Goal: Task Accomplishment & Management: Use online tool/utility

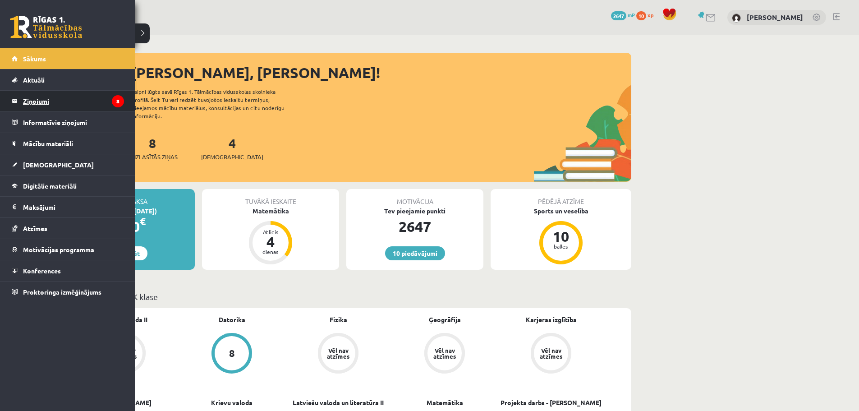
click at [44, 92] on legend "Ziņojumi 8" at bounding box center [73, 101] width 101 height 21
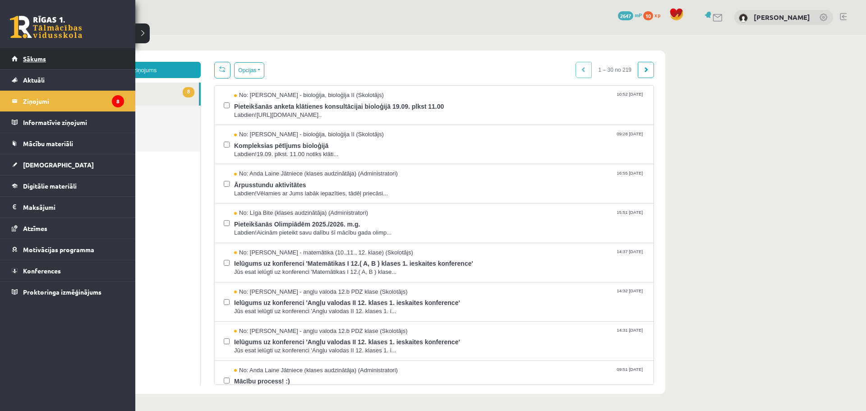
click at [28, 52] on link "Sākums" at bounding box center [68, 58] width 112 height 21
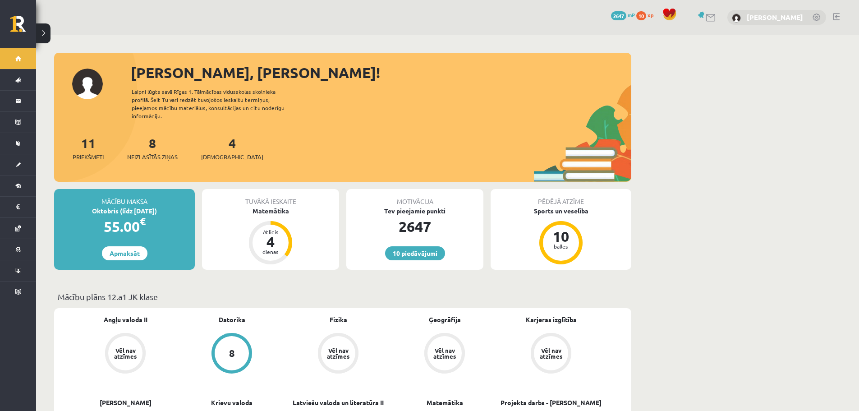
drag, startPoint x: 604, startPoint y: 55, endPoint x: 769, endPoint y: 15, distance: 168.9
click at [769, 15] on link "[PERSON_NAME]" at bounding box center [775, 17] width 56 height 9
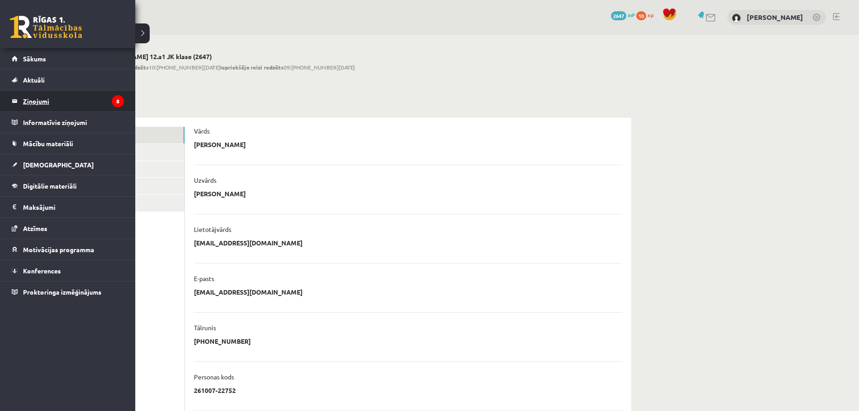
click at [48, 98] on legend "Ziņojumi 8" at bounding box center [73, 101] width 101 height 21
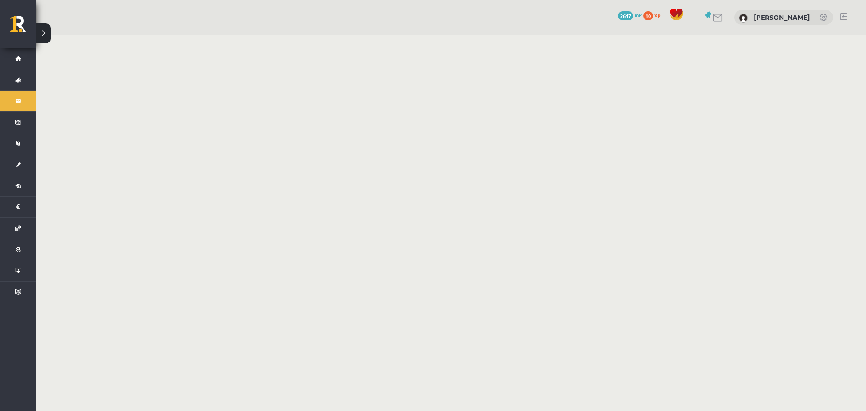
click span "No: Agnese Vaškūna - angļu valoda 12.b PDZ klase (Skolotājs)"
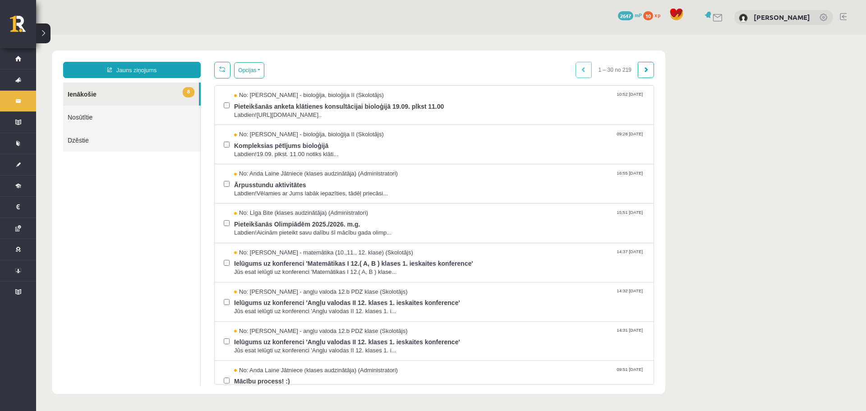
click link "6 Ienākošie"
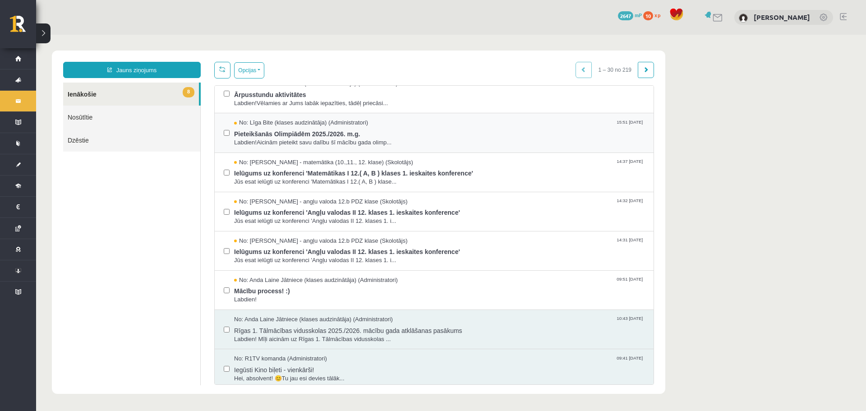
click link
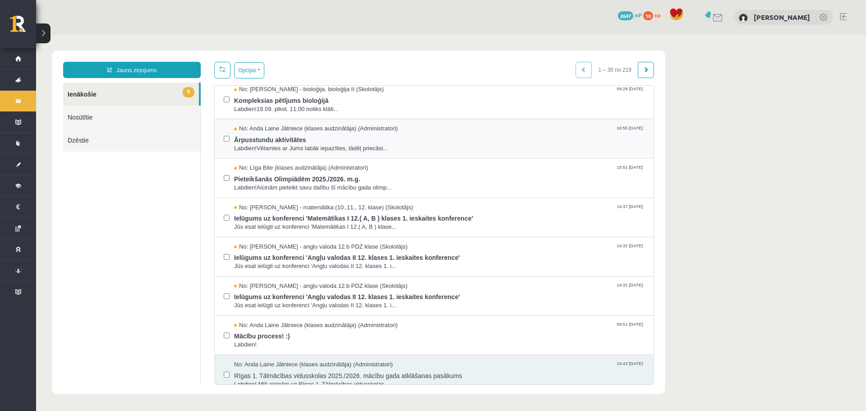
scroll to position [0, 0]
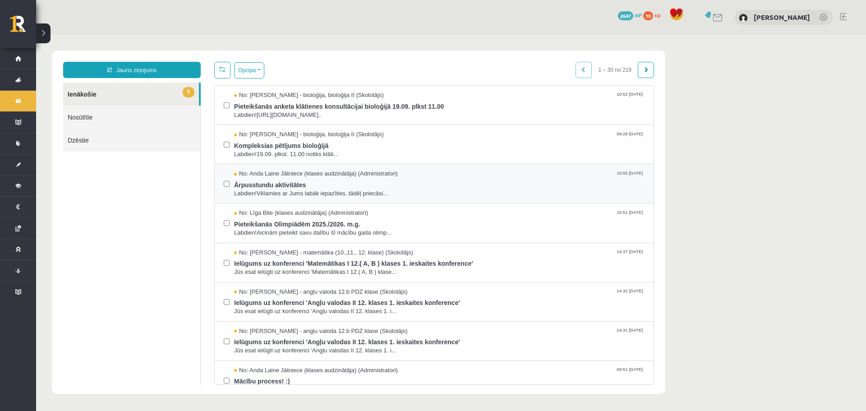
click span
click span "Ielūgums uz konferenci 'Angļu valodas II 12. klases 1. ieskaites konference'"
click div "No: Laima Tukāne - Grosa - matemātika (10.,11., 12. klase) (Skolotājs) 14:37 09…"
click span "Ielūgums uz konferenci 'Matemātikas I 12.( A, B ) klases 1. ieskaites konferenc…"
click span "Pieteikšanās Olimpiādēm 2025./2026. m.g."
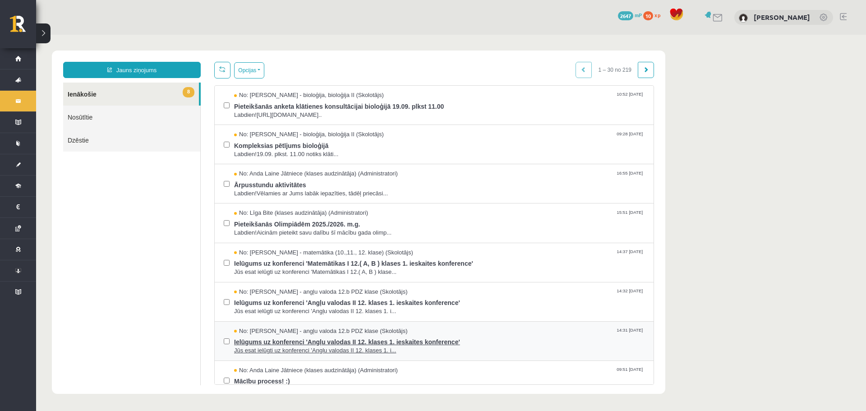
scroll to position [180, 0]
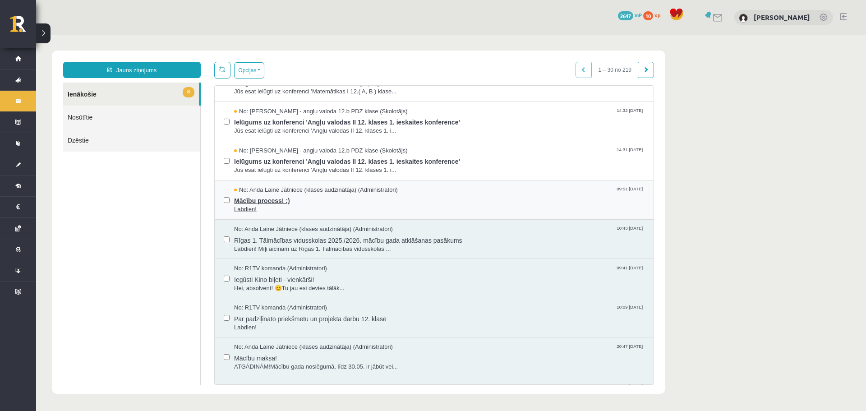
click at [302, 190] on span "No: Anda Laine Jātniece (klases audzinātāja) (Administratori)" at bounding box center [316, 190] width 164 height 9
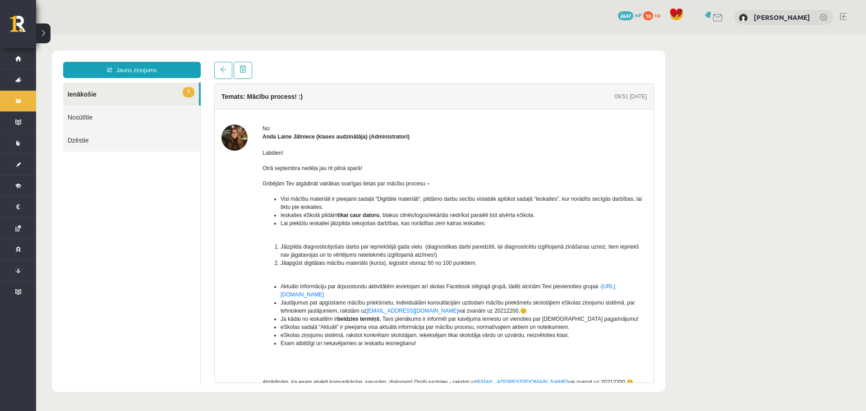
scroll to position [0, 0]
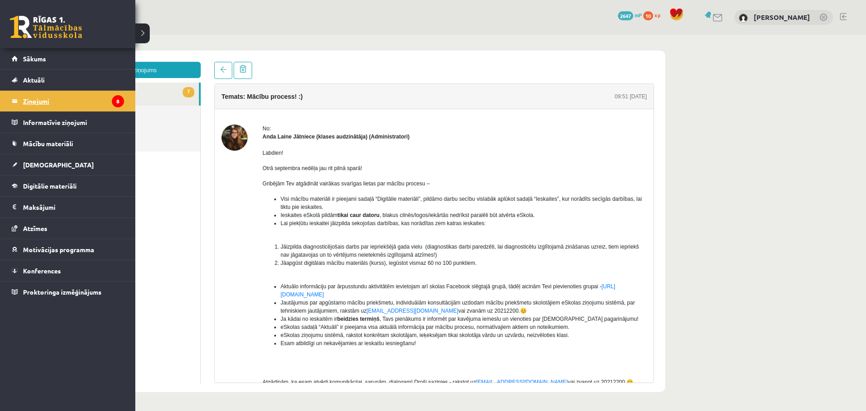
click at [102, 99] on legend "Ziņojumi 8" at bounding box center [73, 101] width 101 height 21
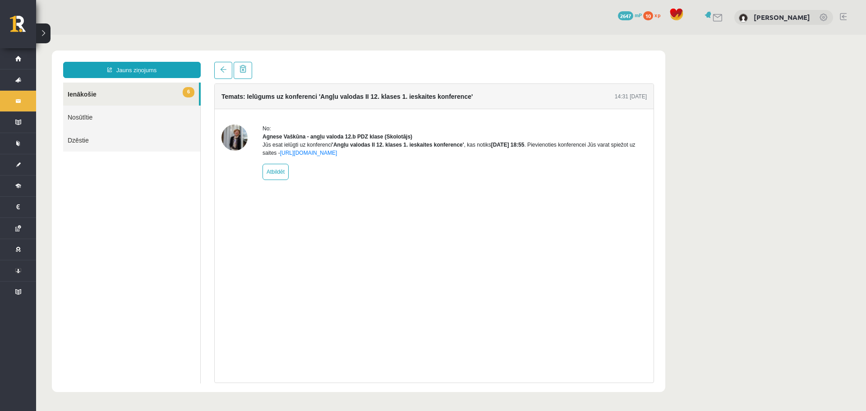
click span "Ārpusstundu aktivitātes"
click at [0, 0] on legend "Ziņojumi 7" at bounding box center [0, 0] width 0 height 0
click at [20, 100] on link "Ziņojumi 6" at bounding box center [18, 101] width 36 height 21
click at [0, 0] on legend "Ziņojumi 5" at bounding box center [0, 0] width 0 height 0
click at [0, 0] on legend "Ziņojumi 4" at bounding box center [0, 0] width 0 height 0
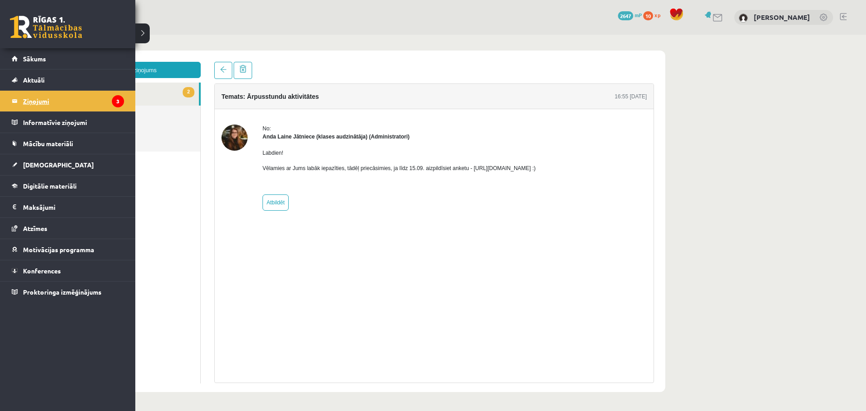
click at [32, 102] on legend "Ziņojumi 3" at bounding box center [73, 101] width 101 height 21
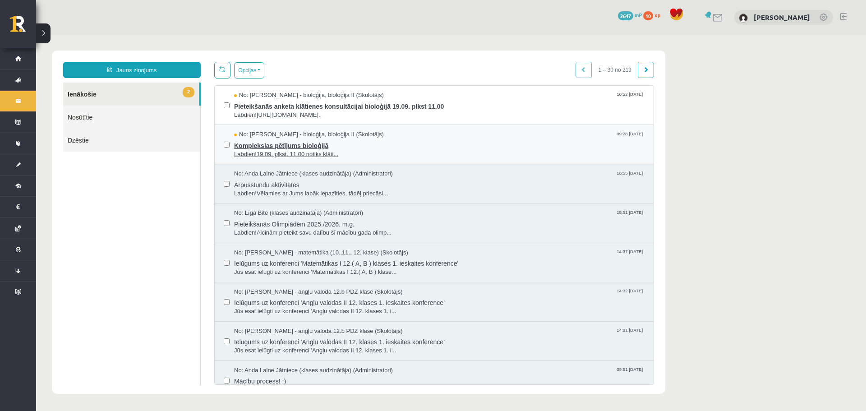
click at [260, 144] on span "Kompleksias pētījums bioloģijā" at bounding box center [439, 144] width 410 height 11
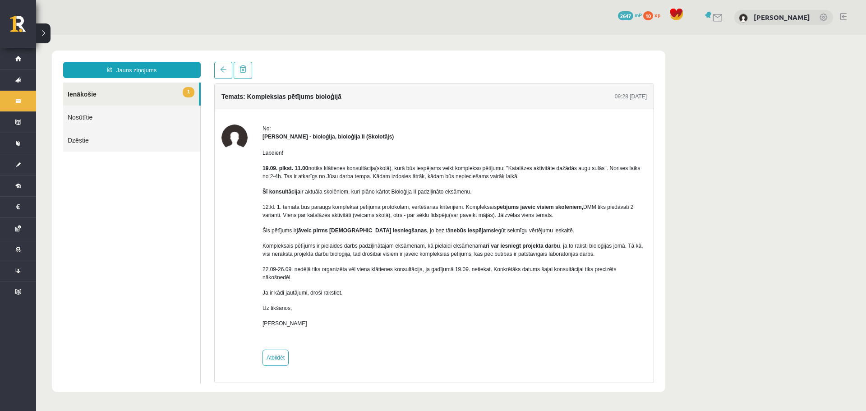
click at [38, 101] on body "Jauns ziņojums 1 Ienākošie Nosūtītie Dzēstie * ********* ********* ******* Tema…" at bounding box center [451, 221] width 830 height 373
click at [36, 101] on body "Jauns ziņojums 1 Ienākošie Nosūtītie Dzēstie * ********* ********* ******* Tema…" at bounding box center [451, 221] width 830 height 373
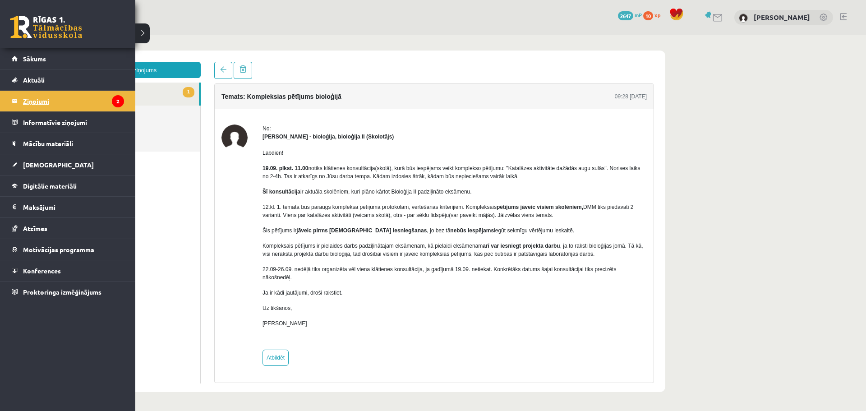
click at [33, 101] on legend "Ziņojumi 2" at bounding box center [73, 101] width 101 height 21
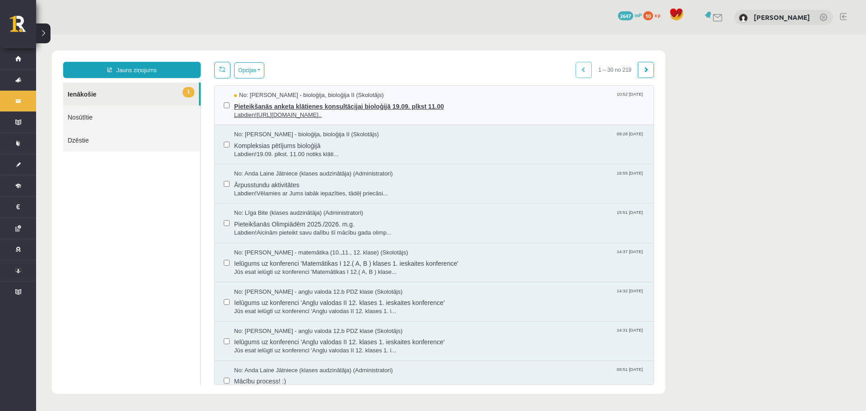
click at [255, 109] on span "Pieteikšanās anketa klātienes konsultācijai bioloģijā 19.09. plkst 11.00" at bounding box center [439, 105] width 410 height 11
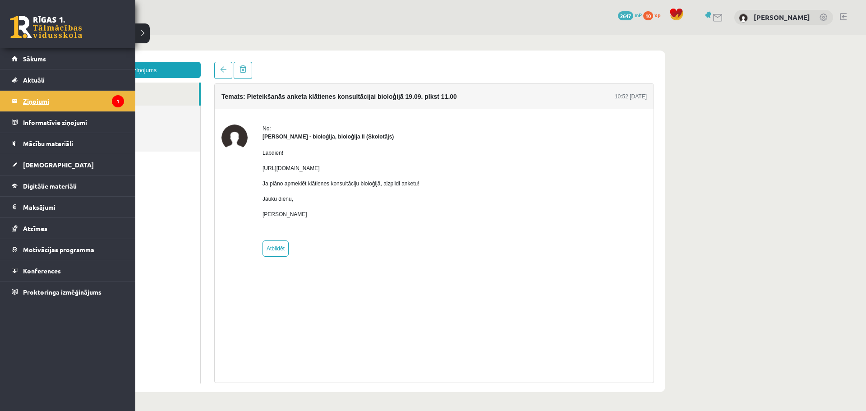
click at [16, 100] on link "Ziņojumi 1" at bounding box center [68, 101] width 112 height 21
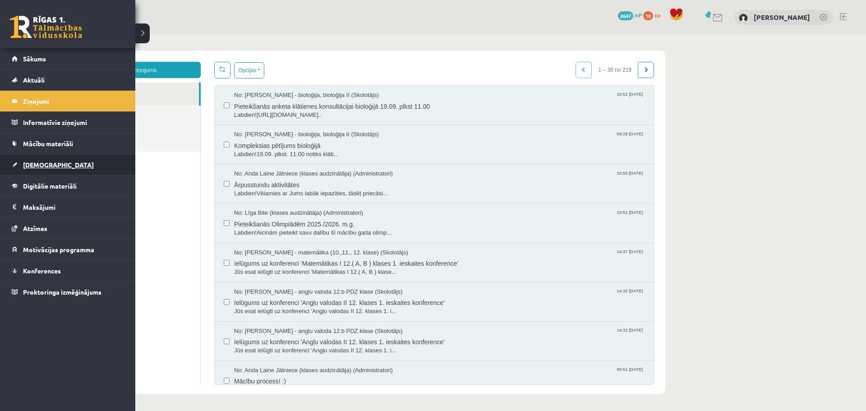
click at [51, 166] on link "[DEMOGRAPHIC_DATA]" at bounding box center [68, 164] width 112 height 21
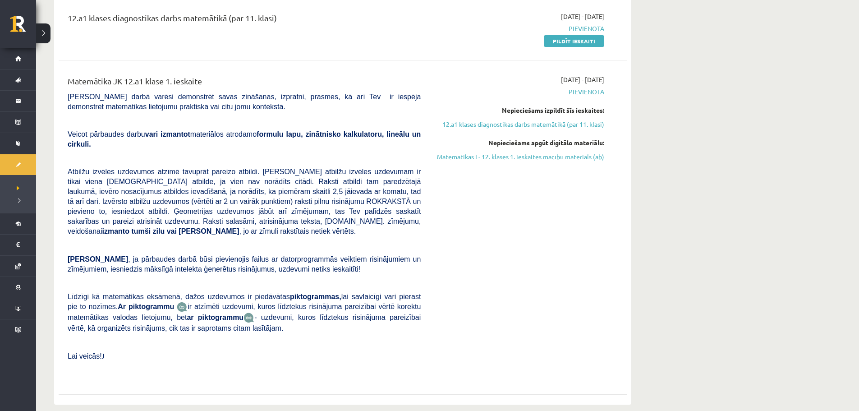
scroll to position [135, 0]
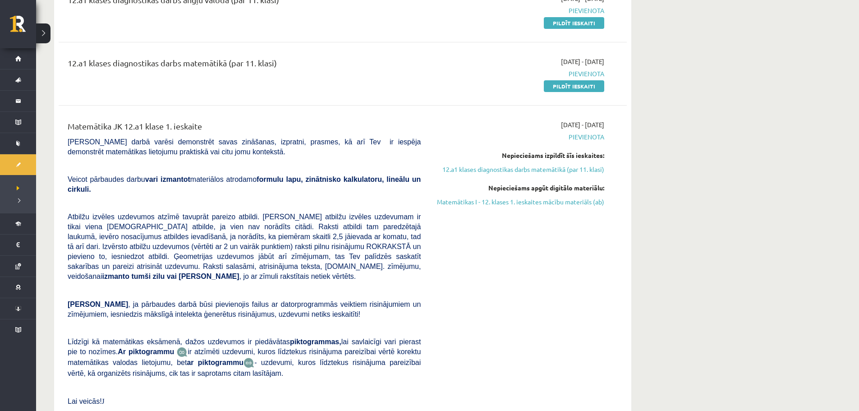
drag, startPoint x: 457, startPoint y: 201, endPoint x: 468, endPoint y: 27, distance: 173.9
click at [457, 201] on link "Matemātikas I - 12. klases 1. ieskaites mācību materiāls (ab)" at bounding box center [519, 201] width 170 height 9
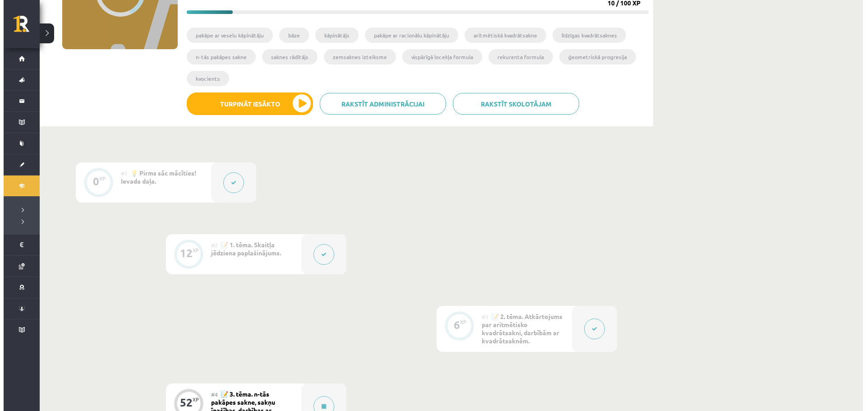
scroll to position [271, 0]
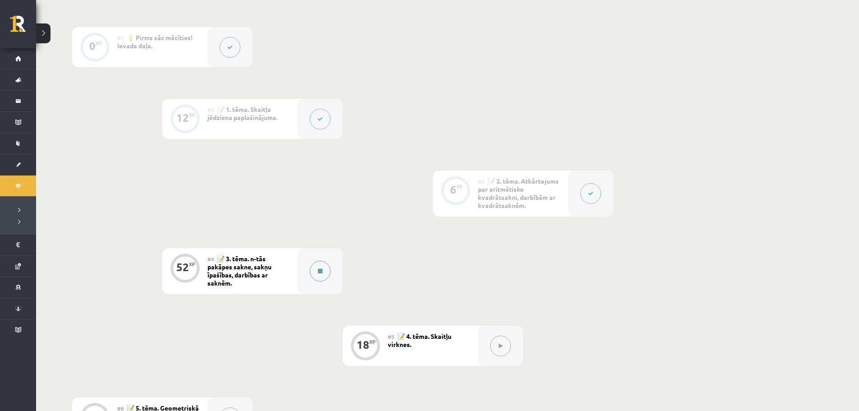
click at [318, 275] on button at bounding box center [320, 271] width 21 height 21
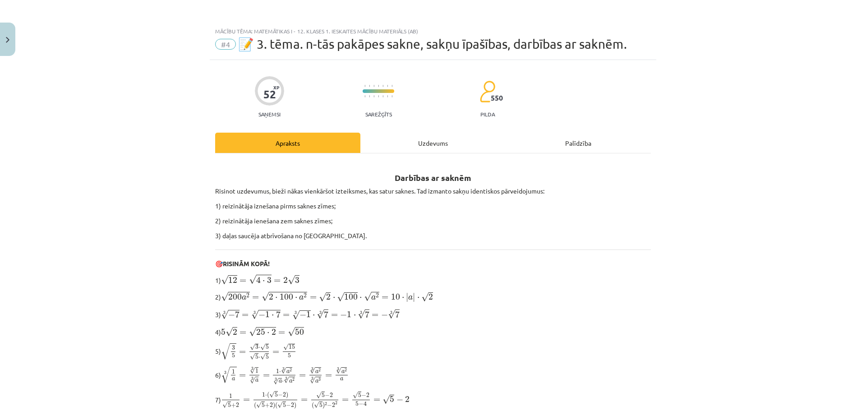
click at [446, 148] on div "Uzdevums" at bounding box center [432, 143] width 145 height 20
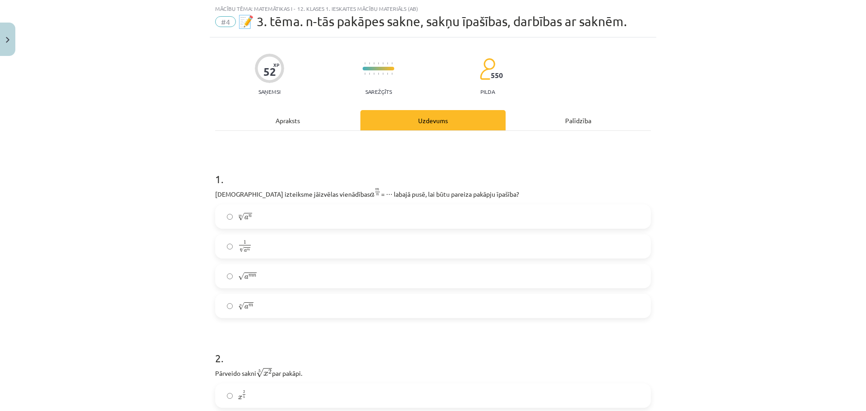
click at [266, 312] on label "n √ a m a m n" at bounding box center [433, 306] width 434 height 23
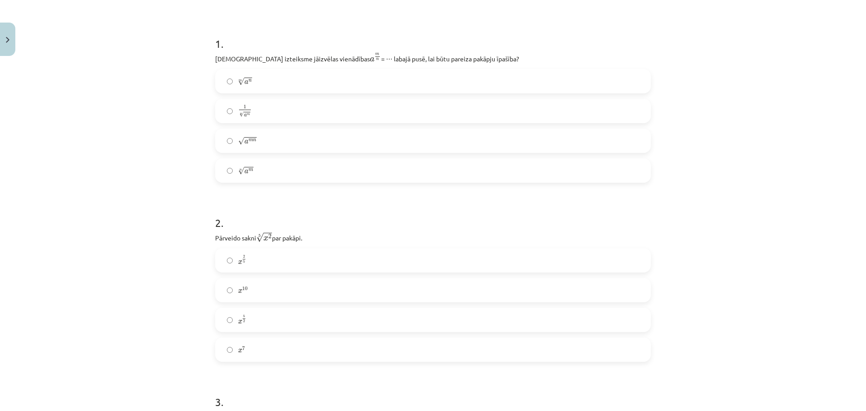
scroll to position [203, 0]
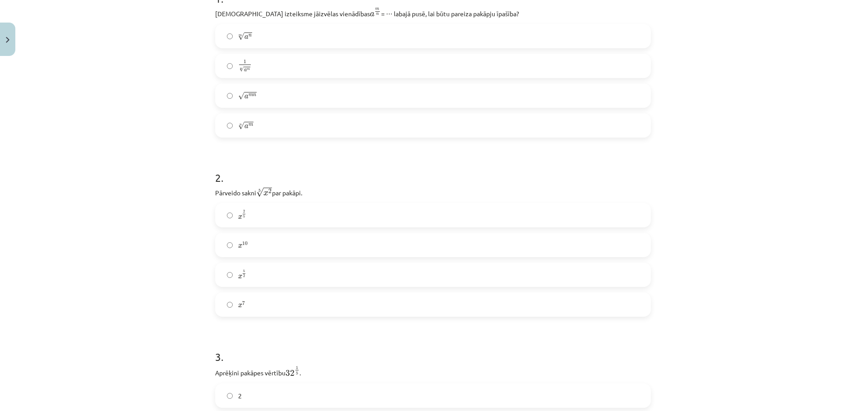
click at [269, 215] on label "x 2 5 x 2 5" at bounding box center [433, 215] width 434 height 23
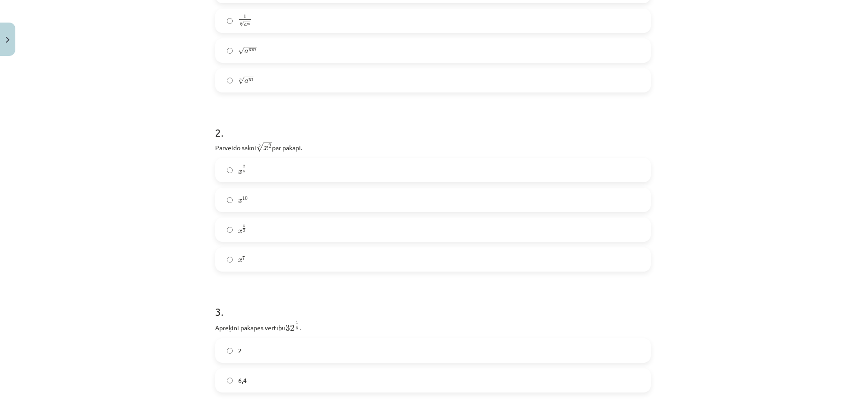
scroll to position [293, 0]
click at [238, 309] on span "2" at bounding box center [240, 305] width 4 height 9
click at [243, 279] on label "2" at bounding box center [433, 275] width 434 height 23
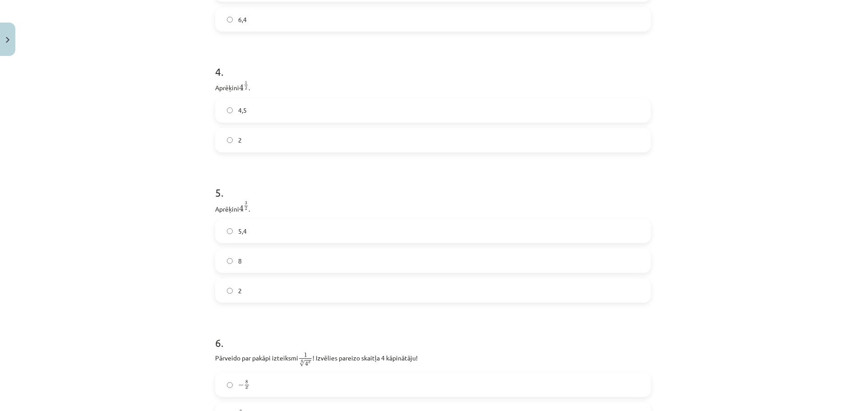
scroll to position [564, 0]
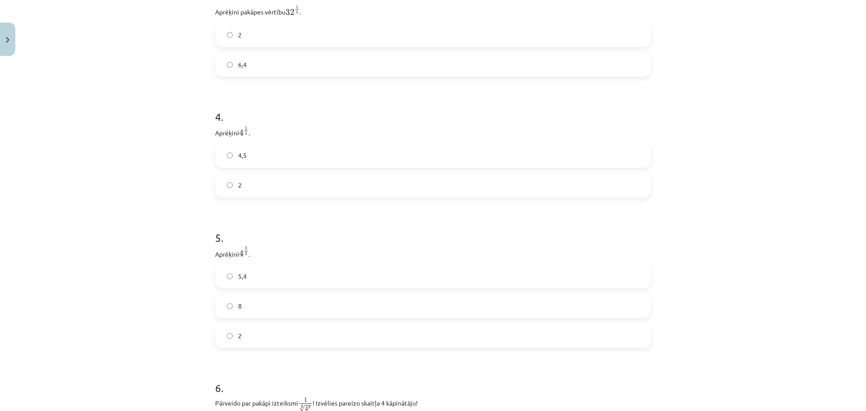
click at [255, 306] on label "8" at bounding box center [433, 306] width 434 height 23
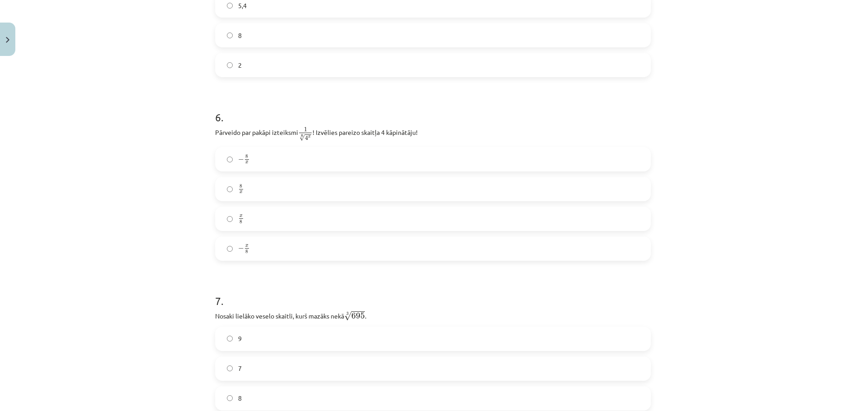
scroll to position [789, 0]
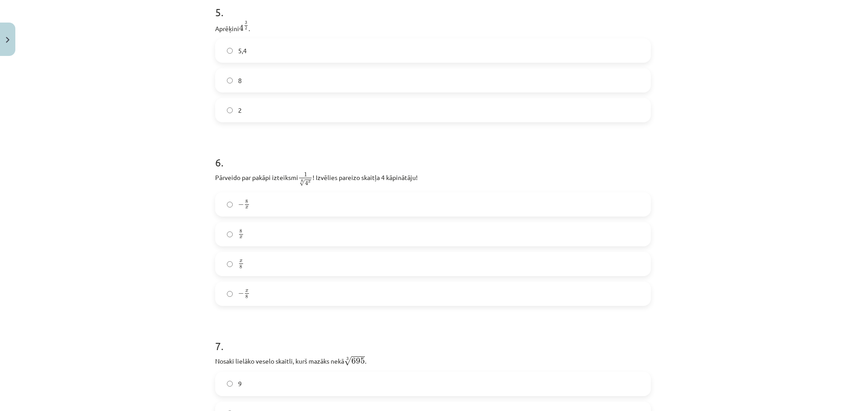
click at [241, 238] on label "8 x 8 x" at bounding box center [433, 234] width 434 height 23
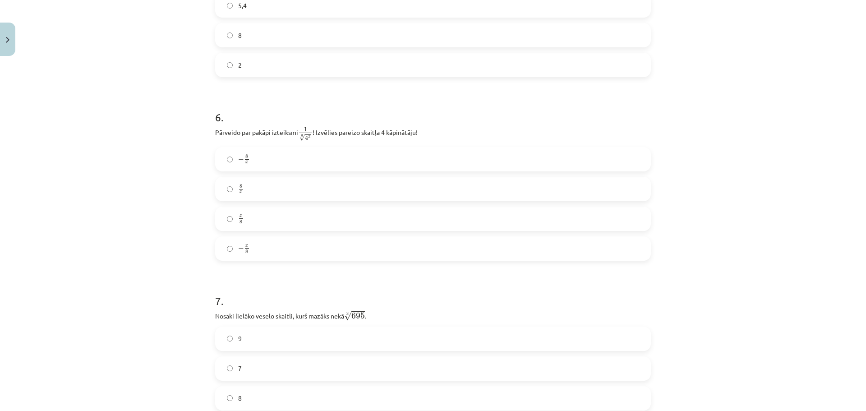
click at [253, 222] on label "x 8 x 8" at bounding box center [433, 218] width 434 height 23
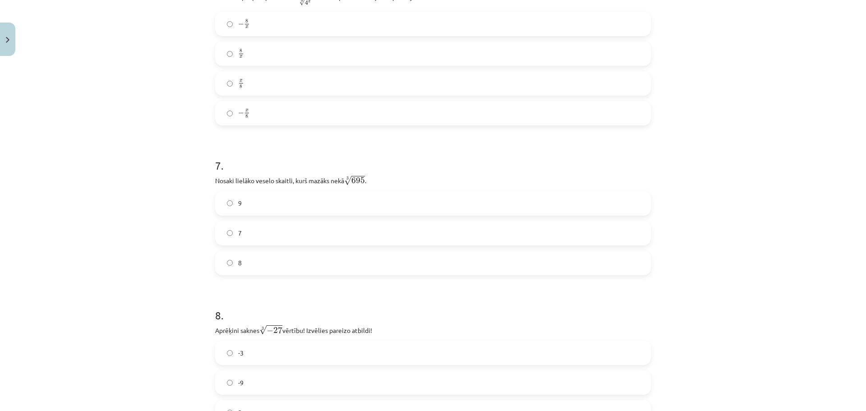
drag, startPoint x: 318, startPoint y: 194, endPoint x: 404, endPoint y: 162, distance: 91.2
click at [404, 162] on h1 "7 ." at bounding box center [433, 157] width 436 height 28
click at [423, 248] on div "9 7 8" at bounding box center [433, 233] width 436 height 84
drag, startPoint x: 398, startPoint y: 242, endPoint x: 681, endPoint y: 264, distance: 284.5
click at [681, 264] on div "Mācību tēma: Matemātikas i - 12. klases 1. ieskaites mācību materiāls (ab) #4 📝…" at bounding box center [433, 205] width 866 height 411
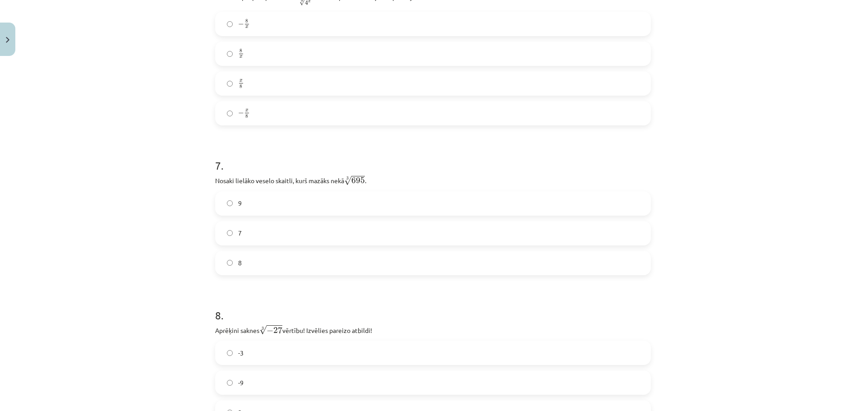
click at [293, 262] on label "8" at bounding box center [433, 263] width 434 height 23
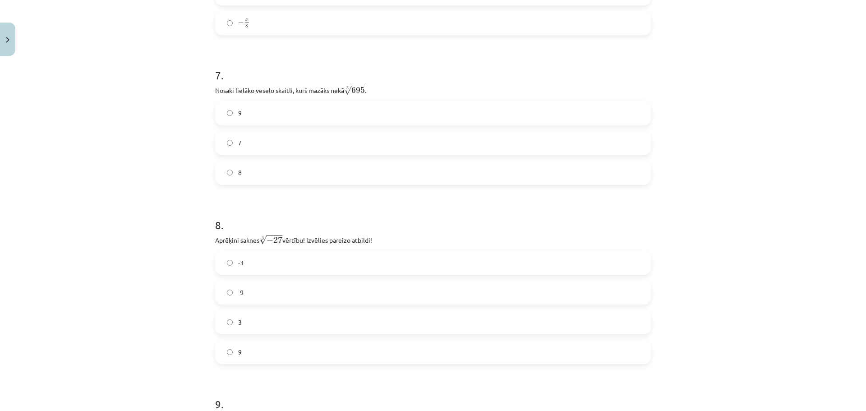
scroll to position [1105, 0]
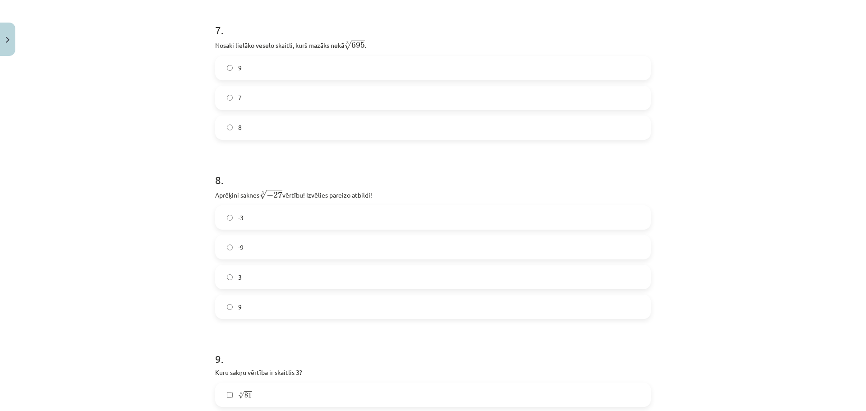
click at [245, 216] on label "-3" at bounding box center [433, 217] width 434 height 23
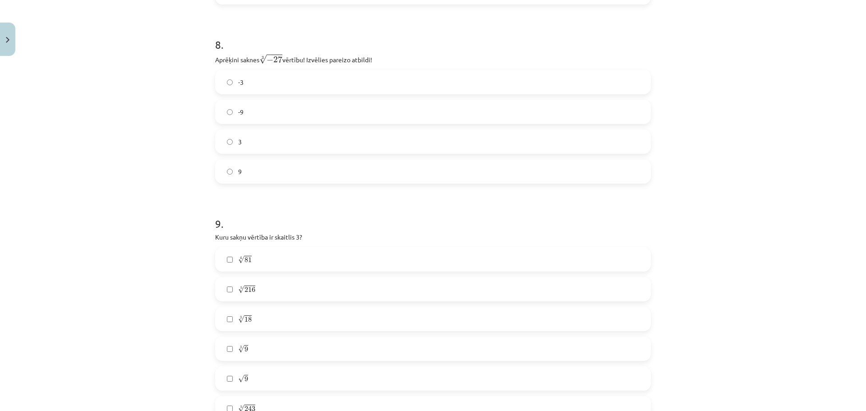
scroll to position [1285, 0]
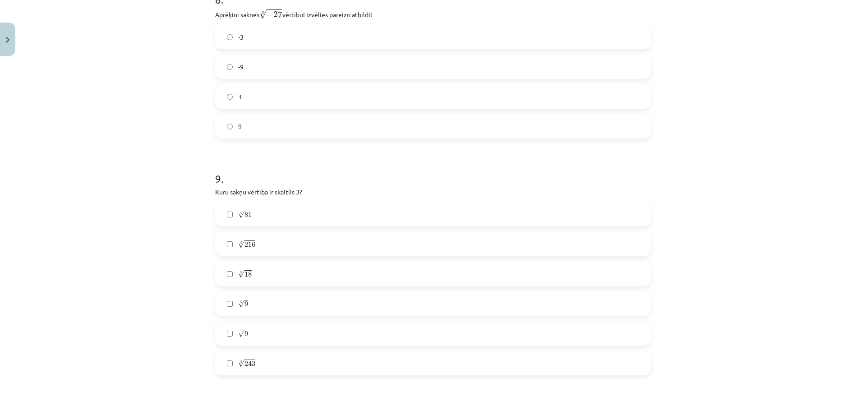
click at [224, 331] on label "√ 9 9" at bounding box center [433, 333] width 434 height 23
click at [273, 360] on label "5 √ 243 243 5" at bounding box center [433, 363] width 434 height 23
click at [226, 221] on label "4 √ 81 81 4" at bounding box center [433, 214] width 434 height 23
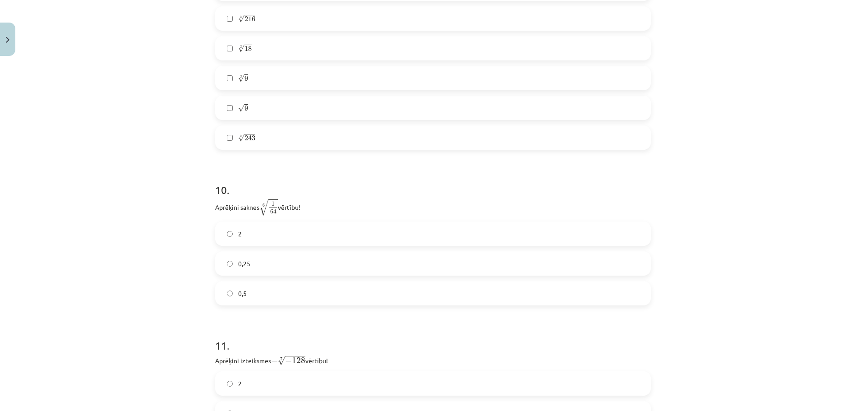
scroll to position [1466, 0]
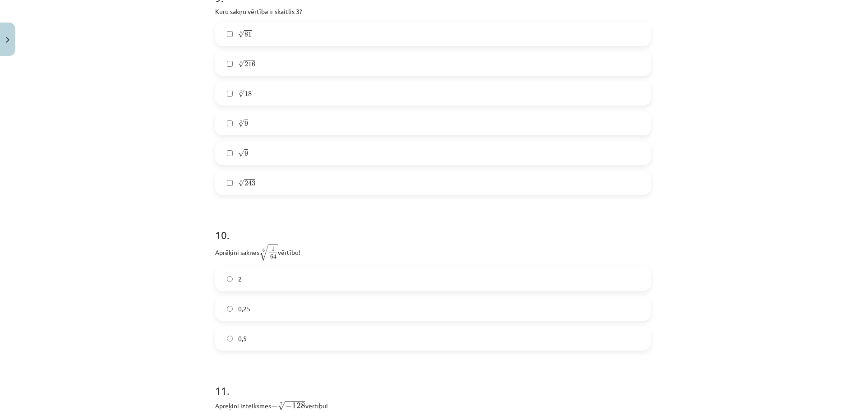
click at [241, 287] on label "2" at bounding box center [433, 278] width 434 height 23
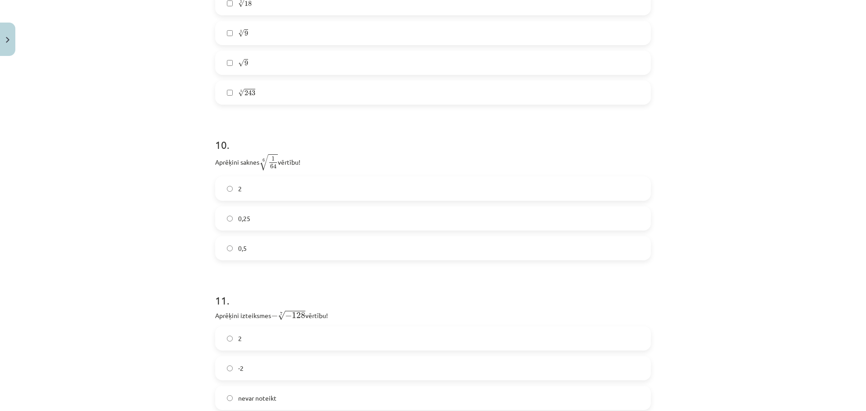
scroll to position [1511, 0]
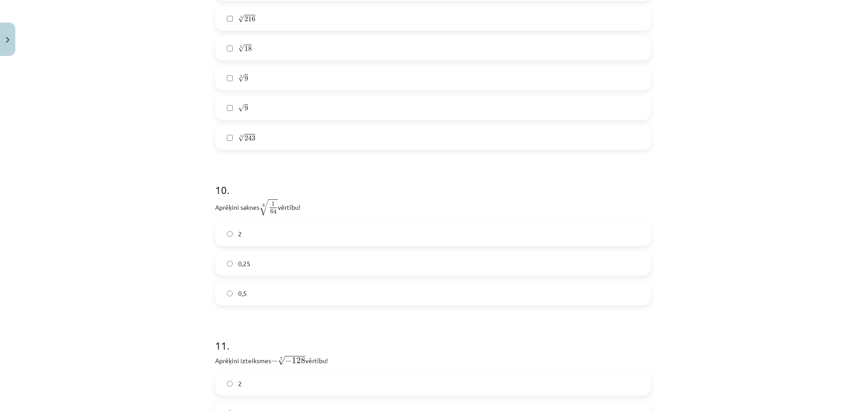
click at [257, 291] on label "0,5" at bounding box center [433, 293] width 434 height 23
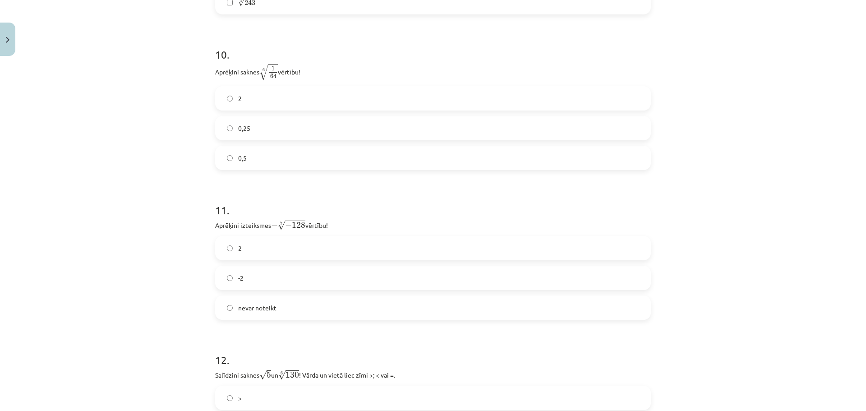
scroll to position [1691, 0]
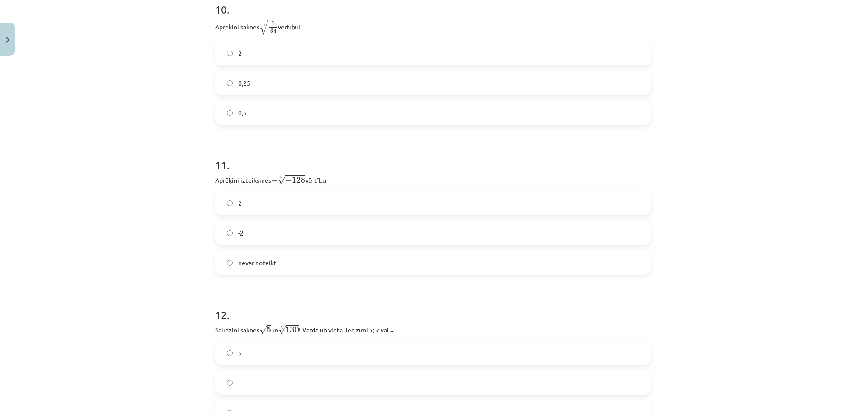
click at [264, 275] on div "nevar noteikt" at bounding box center [433, 262] width 436 height 24
click at [249, 264] on span "nevar noteikt" at bounding box center [257, 262] width 38 height 9
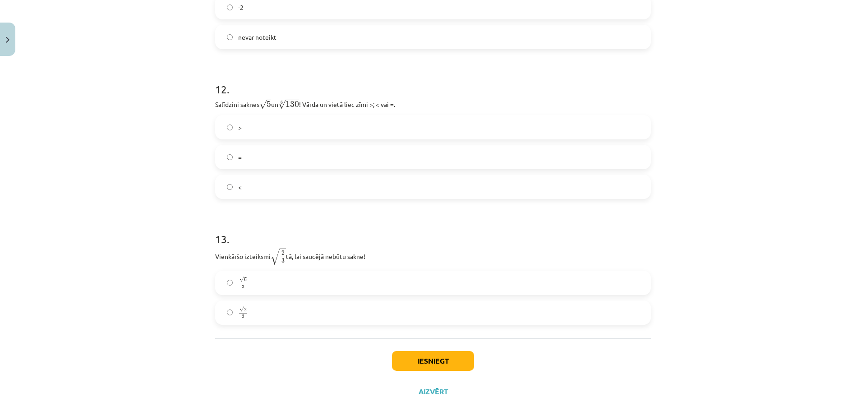
scroll to position [1827, 0]
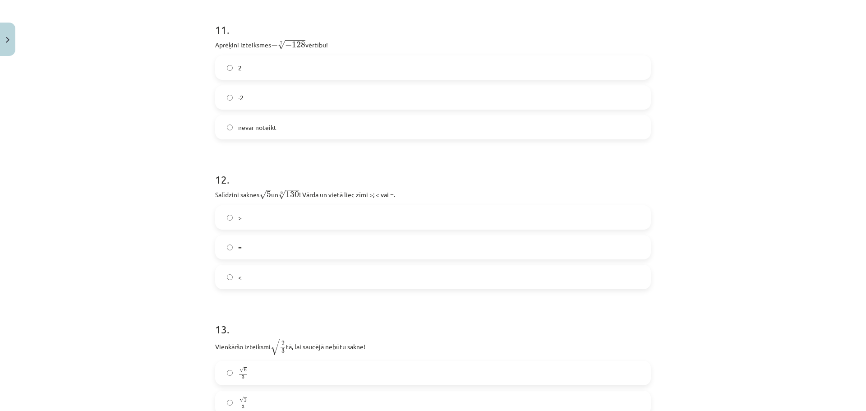
click at [245, 286] on label "<" at bounding box center [433, 277] width 434 height 23
click at [263, 220] on label ">" at bounding box center [433, 217] width 434 height 23
click at [255, 276] on label "<" at bounding box center [433, 277] width 434 height 23
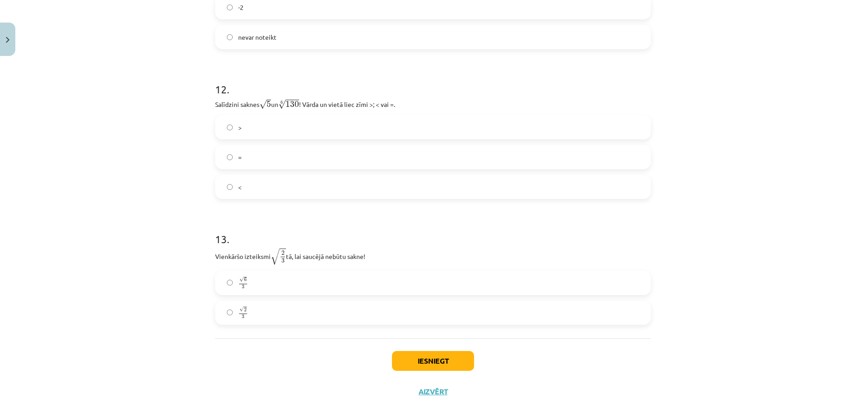
click at [218, 276] on label "√ 6 3 6 3" at bounding box center [433, 283] width 434 height 23
click at [445, 361] on button "Iesniegt" at bounding box center [433, 361] width 82 height 20
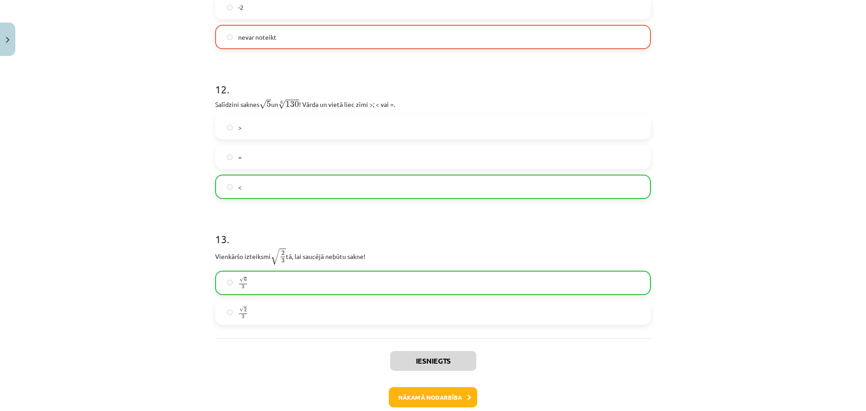
scroll to position [1691, 0]
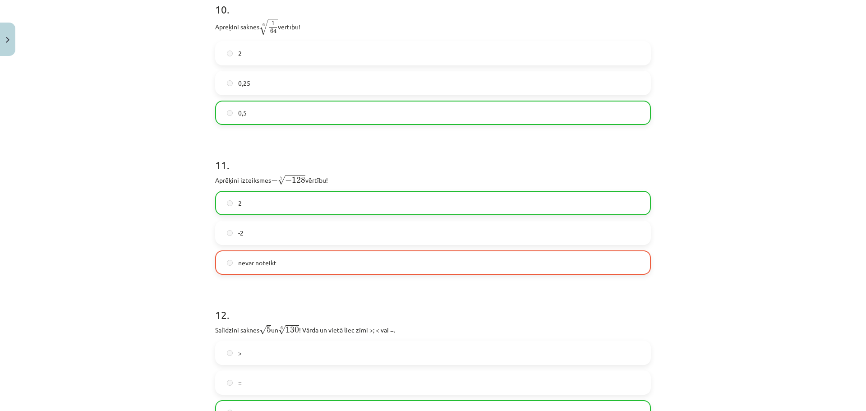
click at [238, 204] on span "2" at bounding box center [240, 202] width 4 height 9
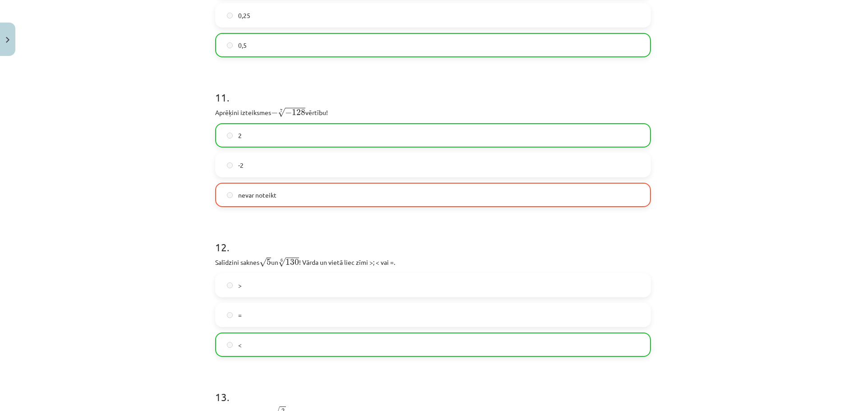
scroll to position [1964, 0]
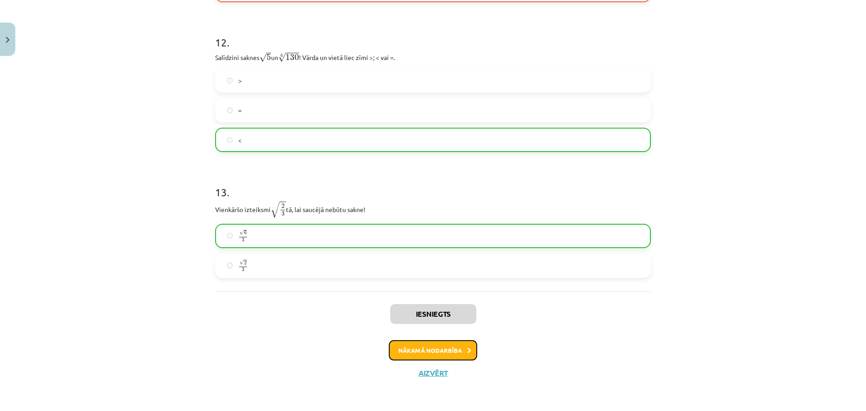
click at [400, 347] on button "Nākamā nodarbība" at bounding box center [433, 350] width 88 height 21
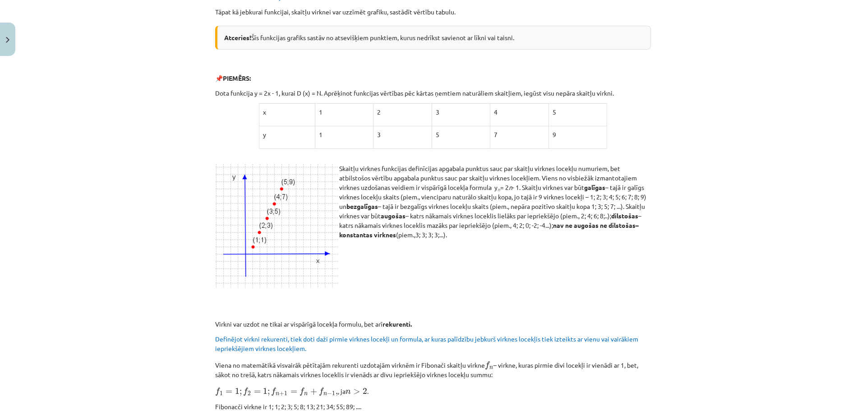
scroll to position [338, 0]
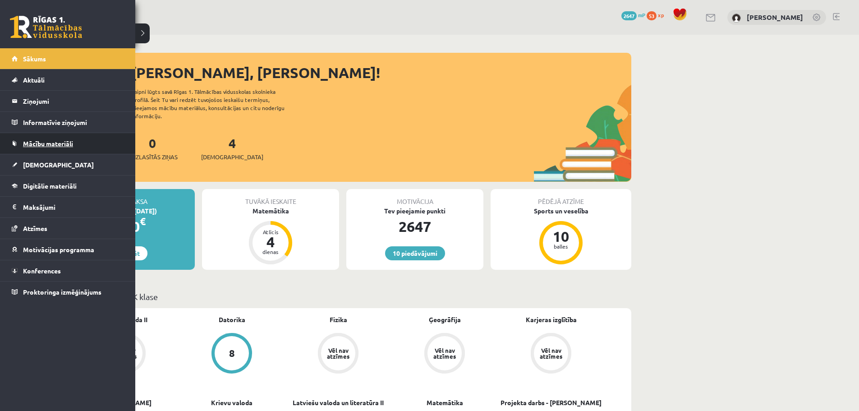
click at [40, 142] on span "Mācību materiāli" at bounding box center [48, 143] width 50 height 8
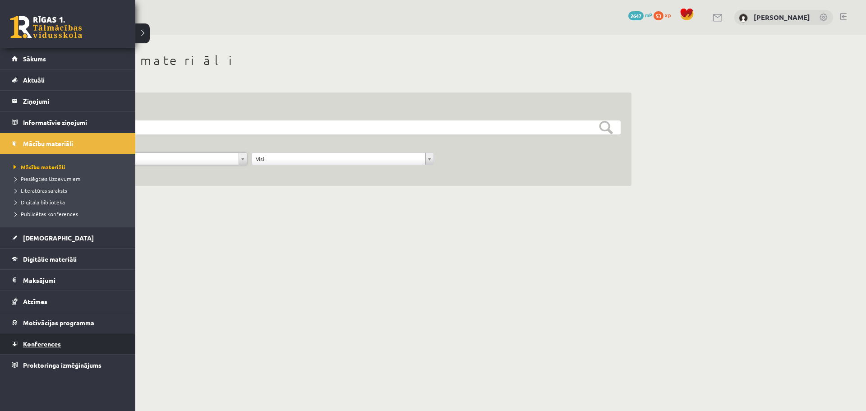
click at [35, 339] on link "Konferences" at bounding box center [68, 343] width 112 height 21
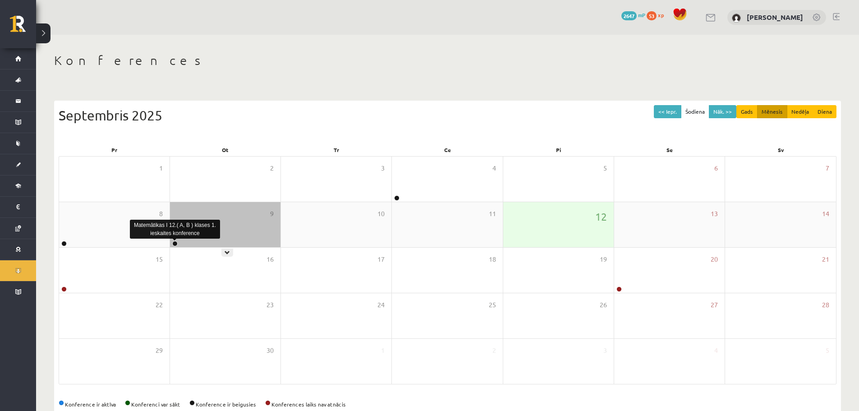
click at [177, 244] on link at bounding box center [174, 243] width 5 height 5
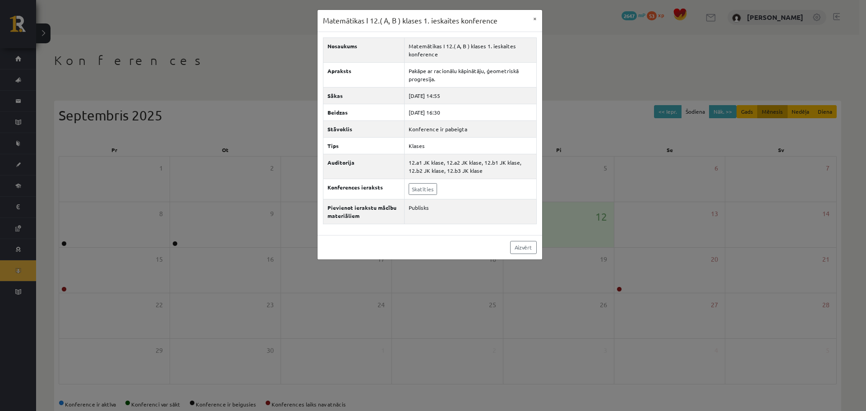
click at [246, 227] on div "Matemātikas I 12.( A, B ) klases 1. ieskaites konference × Nosaukums Matemātika…" at bounding box center [433, 205] width 866 height 411
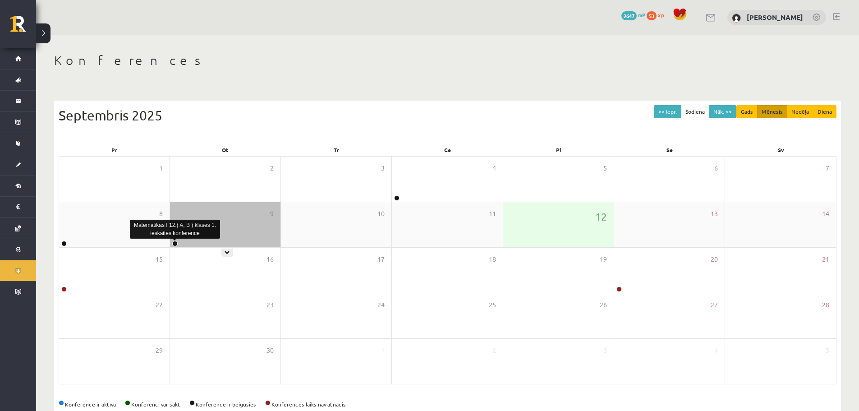
click at [173, 244] on link at bounding box center [174, 243] width 5 height 5
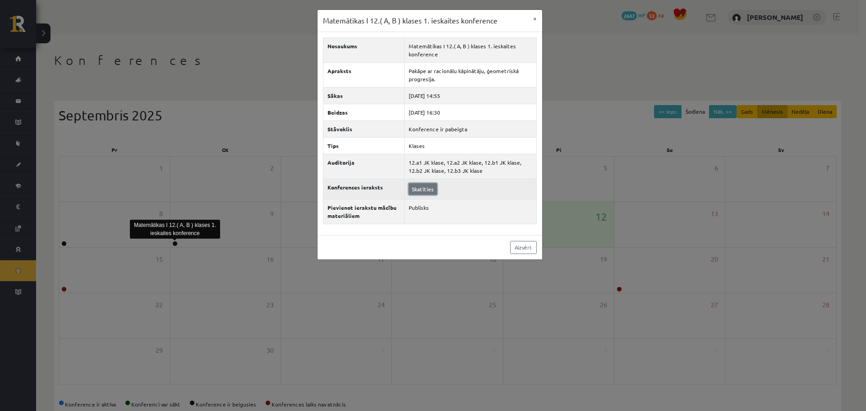
click at [413, 187] on link "Skatīties" at bounding box center [423, 189] width 28 height 12
